Goal: Transaction & Acquisition: Purchase product/service

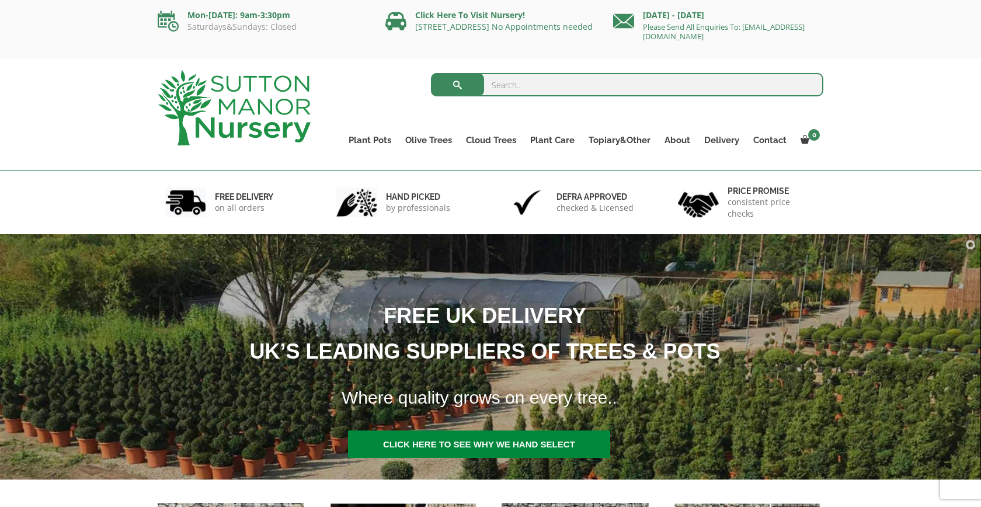
click at [503, 87] on input "search" at bounding box center [627, 84] width 393 height 23
type input "capripot"
click at [431, 73] on button "submit" at bounding box center [457, 84] width 53 height 23
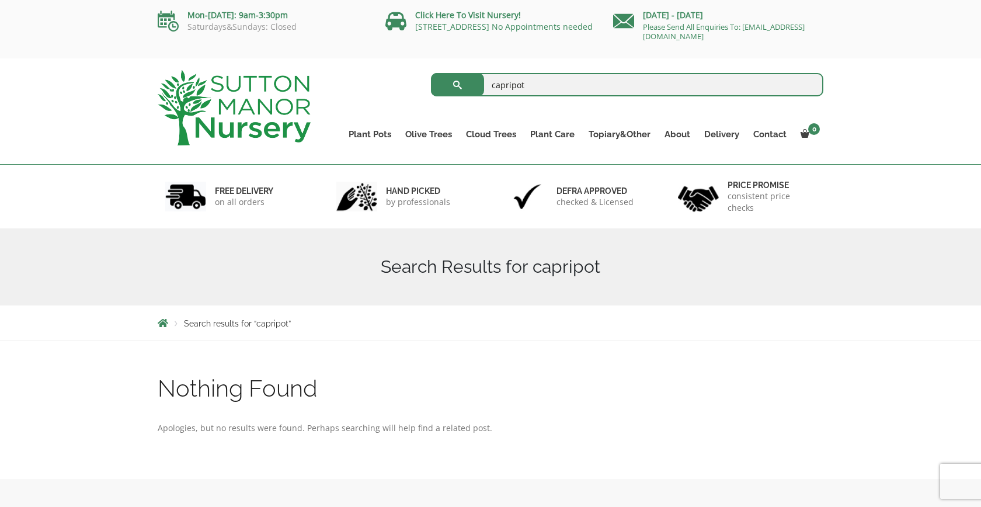
click at [511, 86] on input "capripot" at bounding box center [627, 84] width 393 height 23
type input "capri pot"
click at [431, 73] on button "submit" at bounding box center [457, 84] width 53 height 23
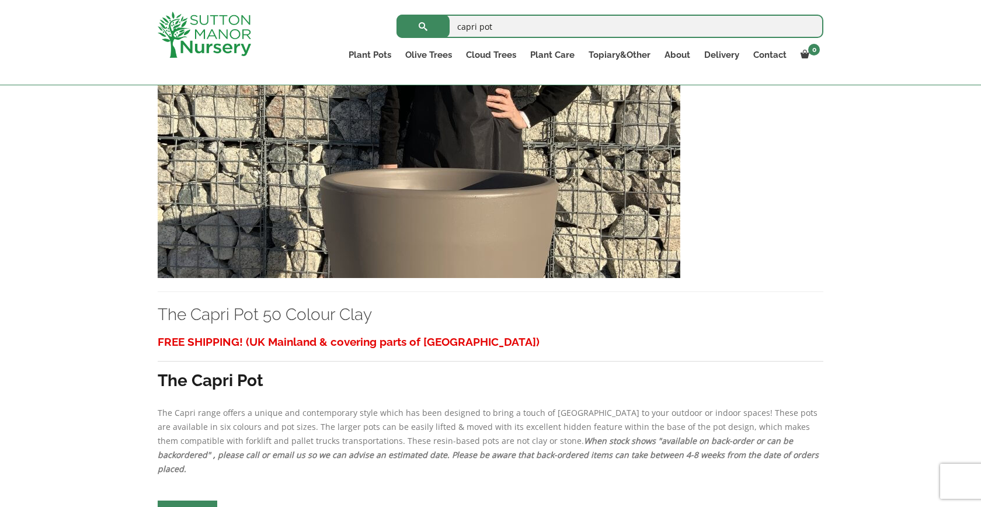
scroll to position [482, 0]
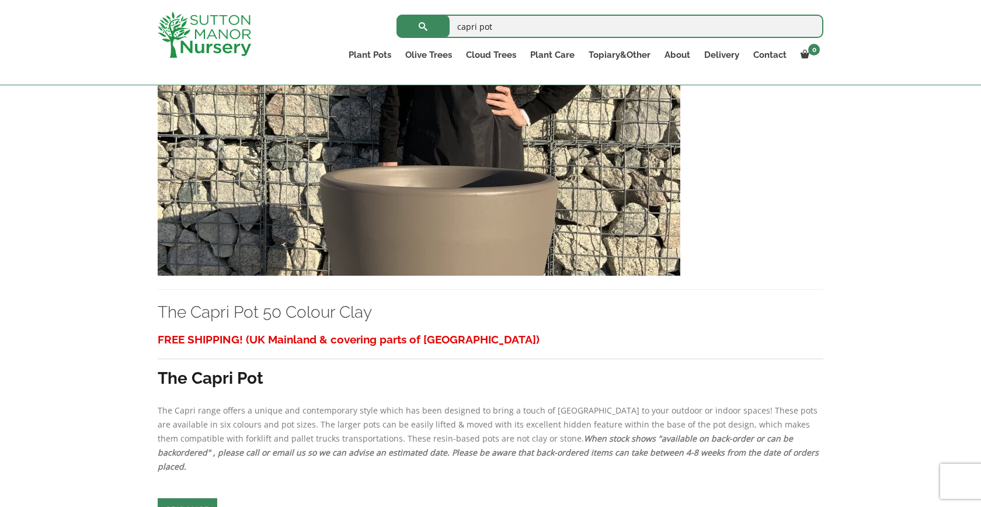
click at [485, 217] on img at bounding box center [419, 150] width 522 height 251
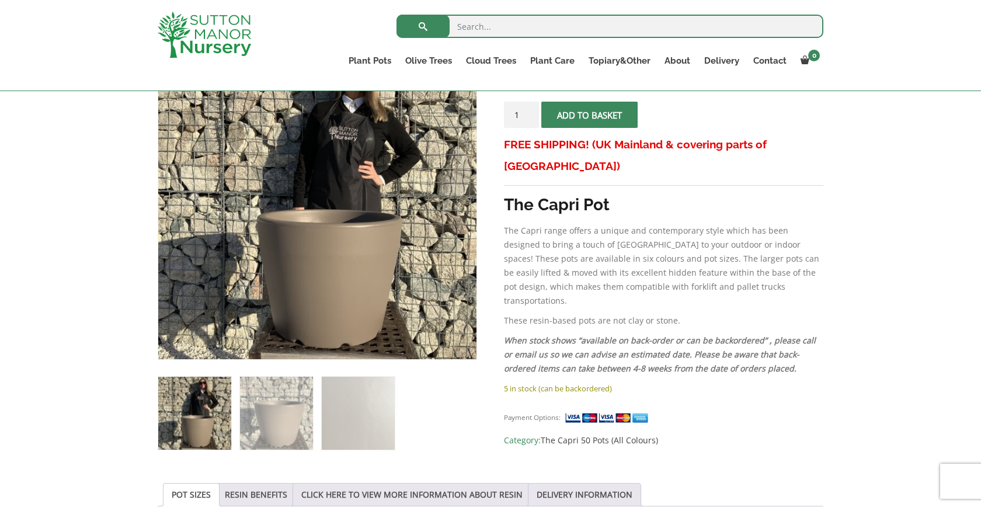
scroll to position [201, 0]
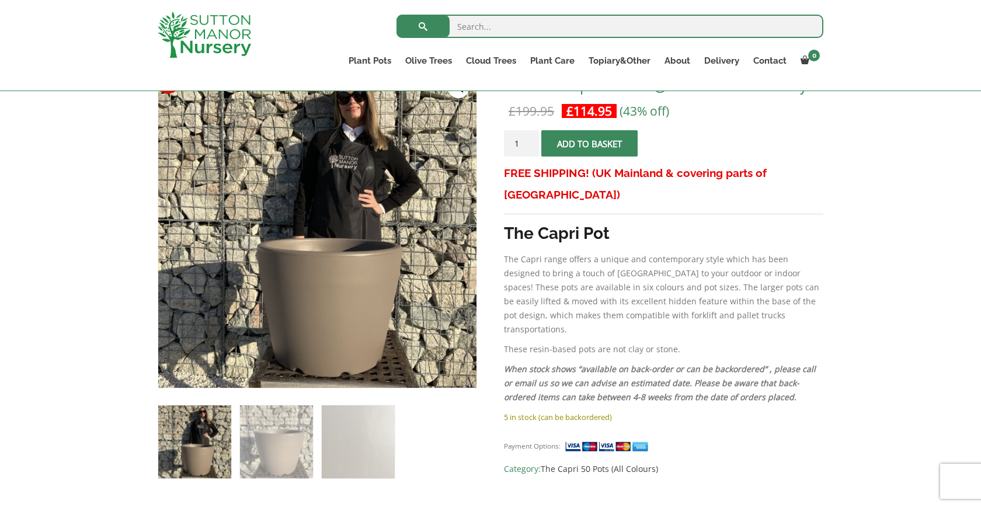
click at [522, 139] on input "1" at bounding box center [521, 143] width 35 height 26
type input "2"
click at [589, 144] on span "submit" at bounding box center [589, 144] width 0 height 0
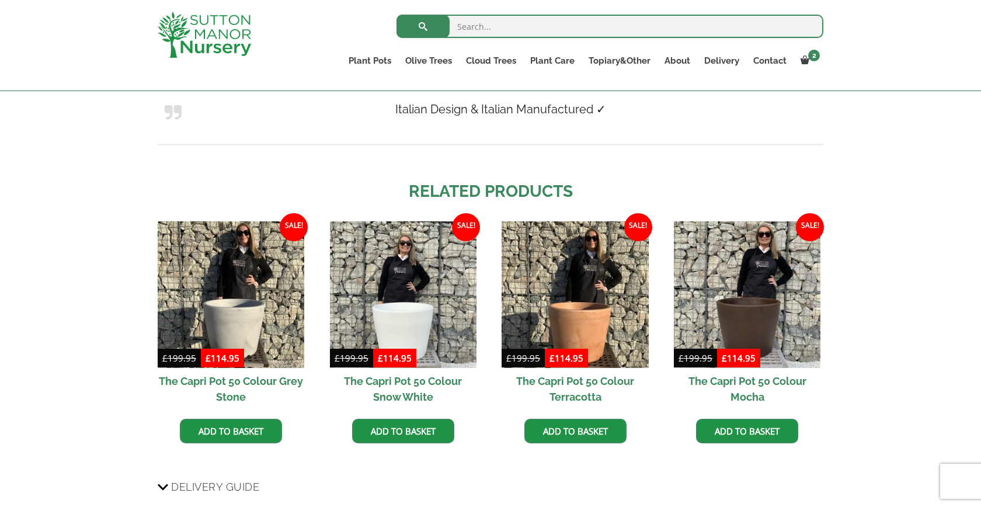
scroll to position [1012, 0]
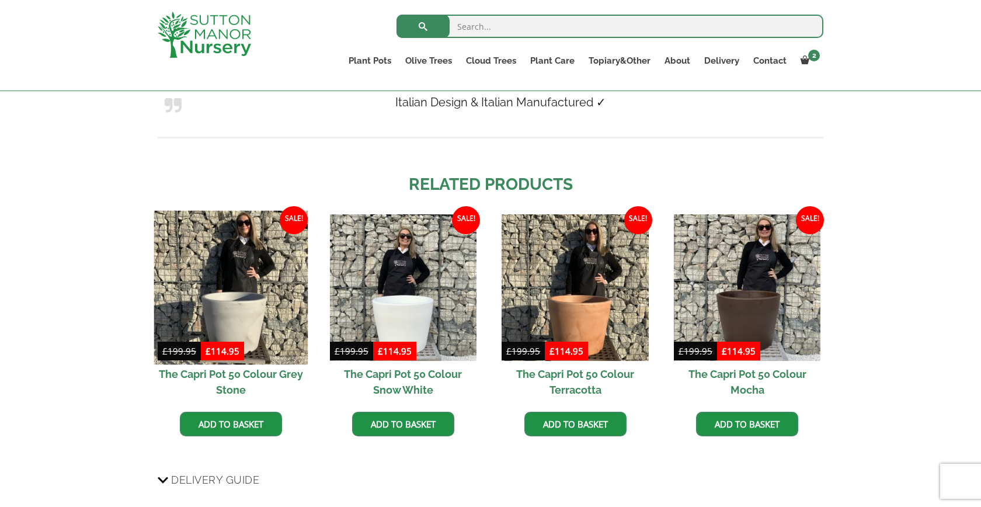
click at [251, 296] on img at bounding box center [231, 287] width 154 height 154
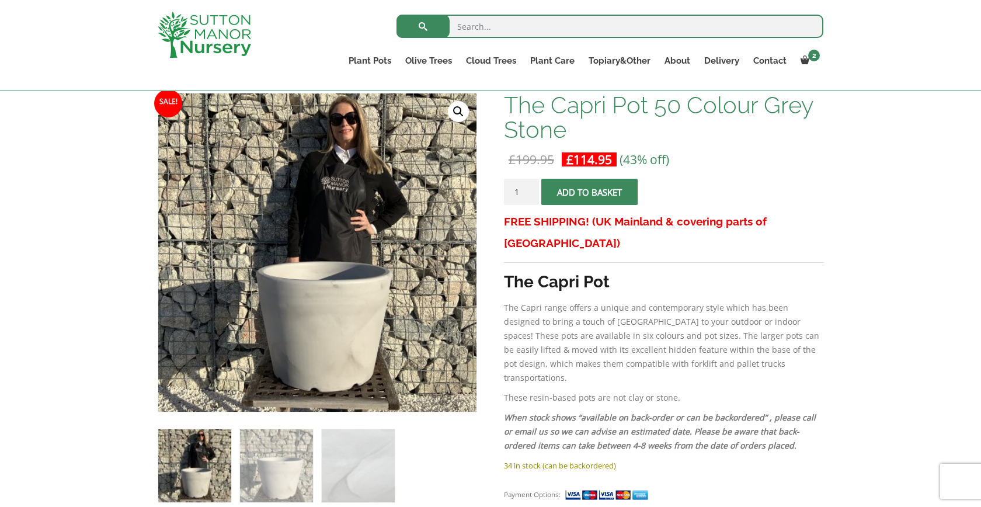
click at [518, 189] on input "1" at bounding box center [521, 192] width 35 height 26
type input "2"
click at [589, 192] on span "submit" at bounding box center [589, 192] width 0 height 0
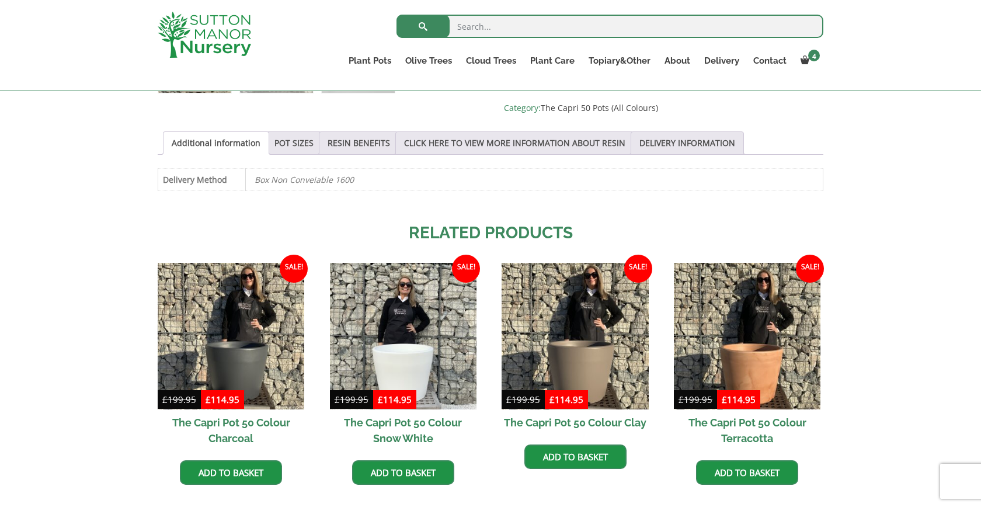
scroll to position [672, 0]
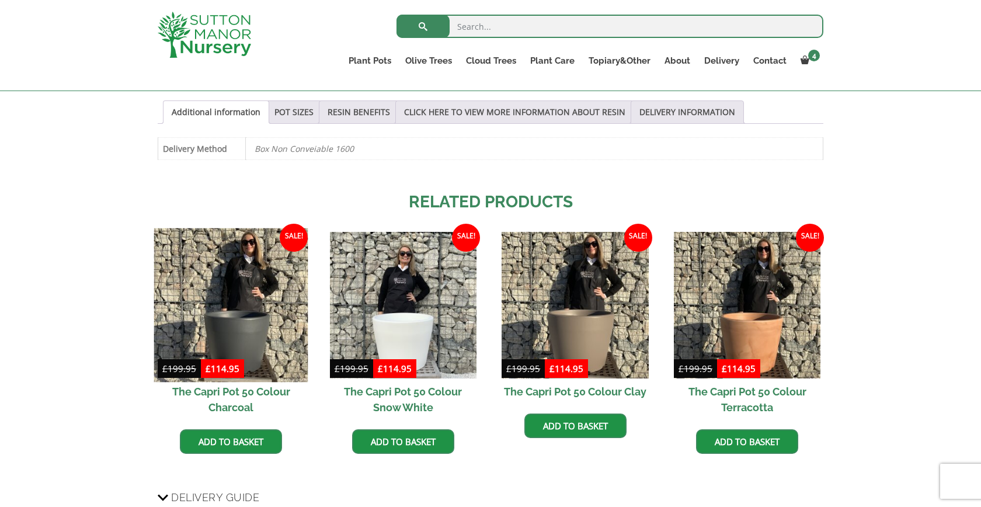
click at [261, 297] on img at bounding box center [231, 305] width 154 height 154
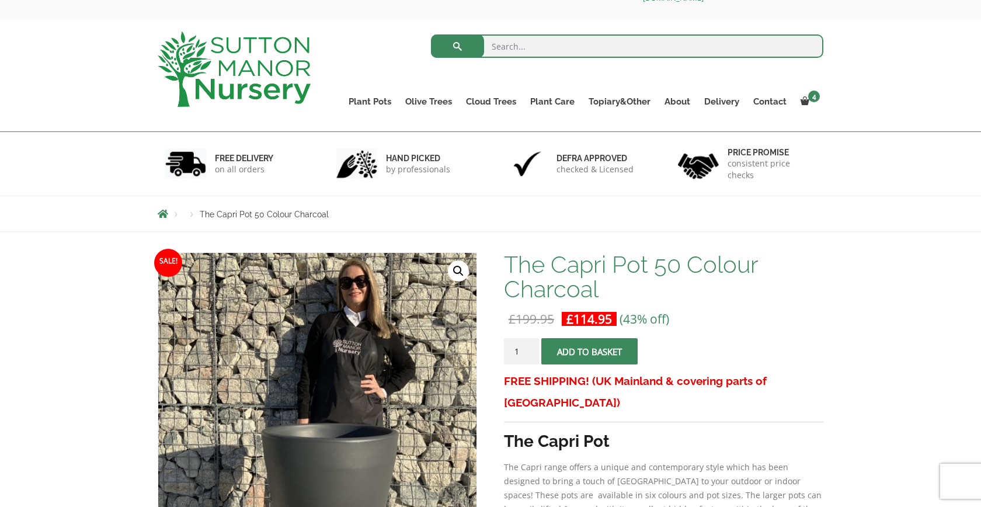
click at [518, 348] on input "1" at bounding box center [521, 351] width 35 height 26
type input "3"
click at [589, 351] on span "submit" at bounding box center [589, 351] width 0 height 0
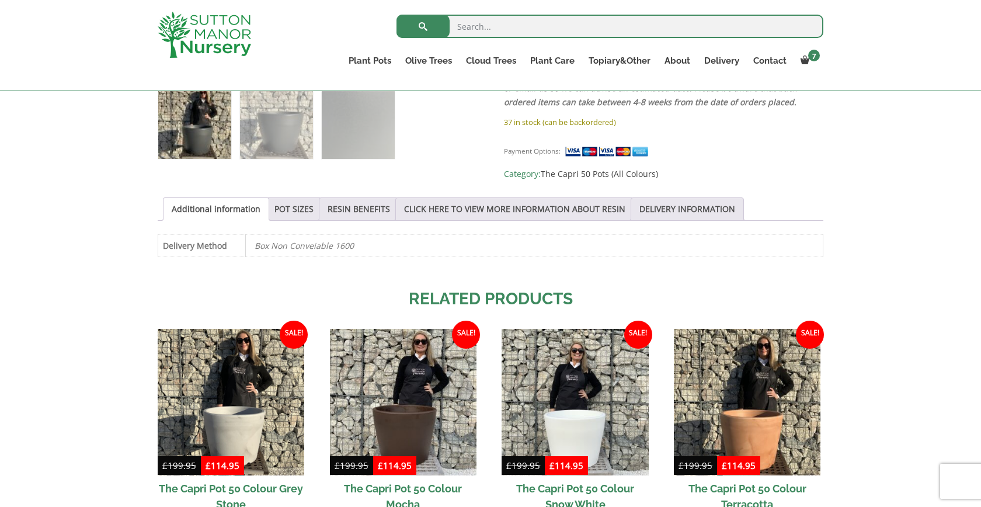
scroll to position [424, 0]
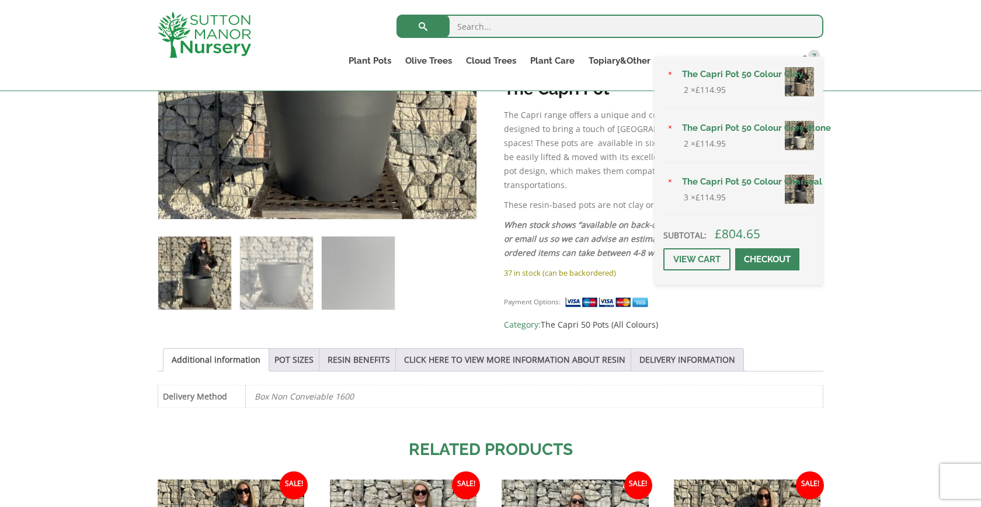
click at [811, 58] on div "× The Capri Pot 50 Colour Clay 2 × £ 114.95 × The Capri Pot 50 Colour Grey Ston…" at bounding box center [738, 171] width 168 height 228
click at [759, 257] on link "Checkout" at bounding box center [767, 259] width 64 height 22
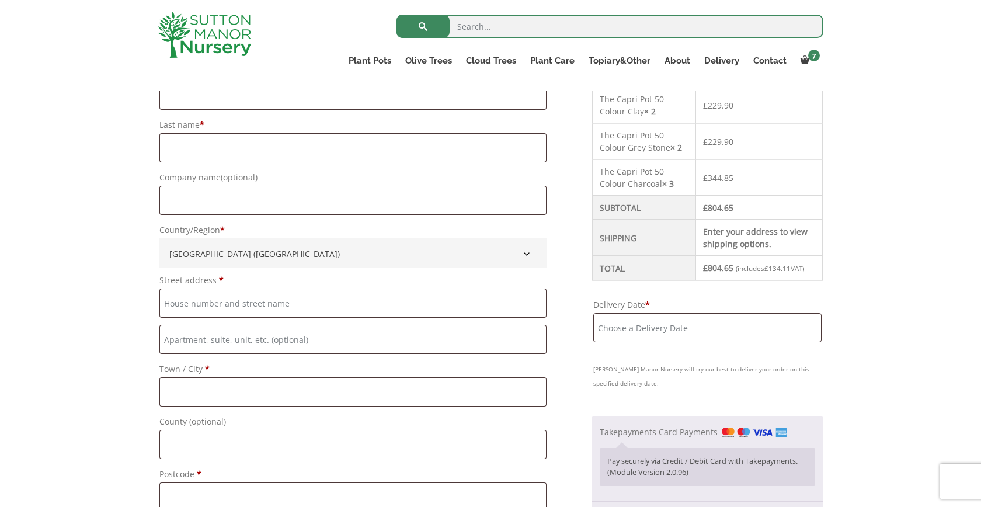
scroll to position [365, 0]
